Goal: Find specific page/section: Find specific page/section

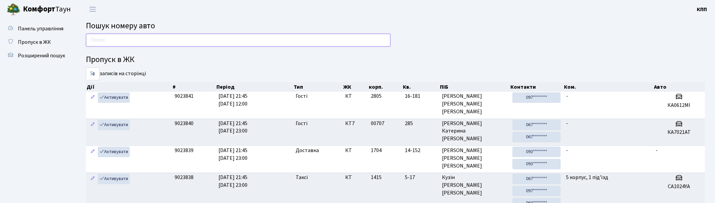
click at [151, 38] on input "text" at bounding box center [238, 40] width 305 height 13
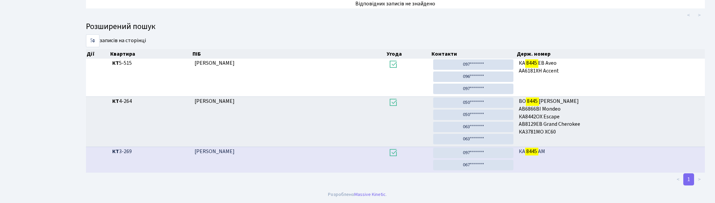
scroll to position [36, 0]
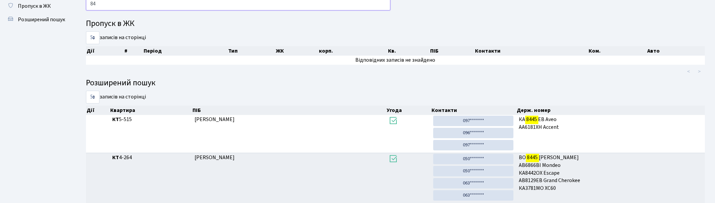
type input "8"
